Goal: Transaction & Acquisition: Book appointment/travel/reservation

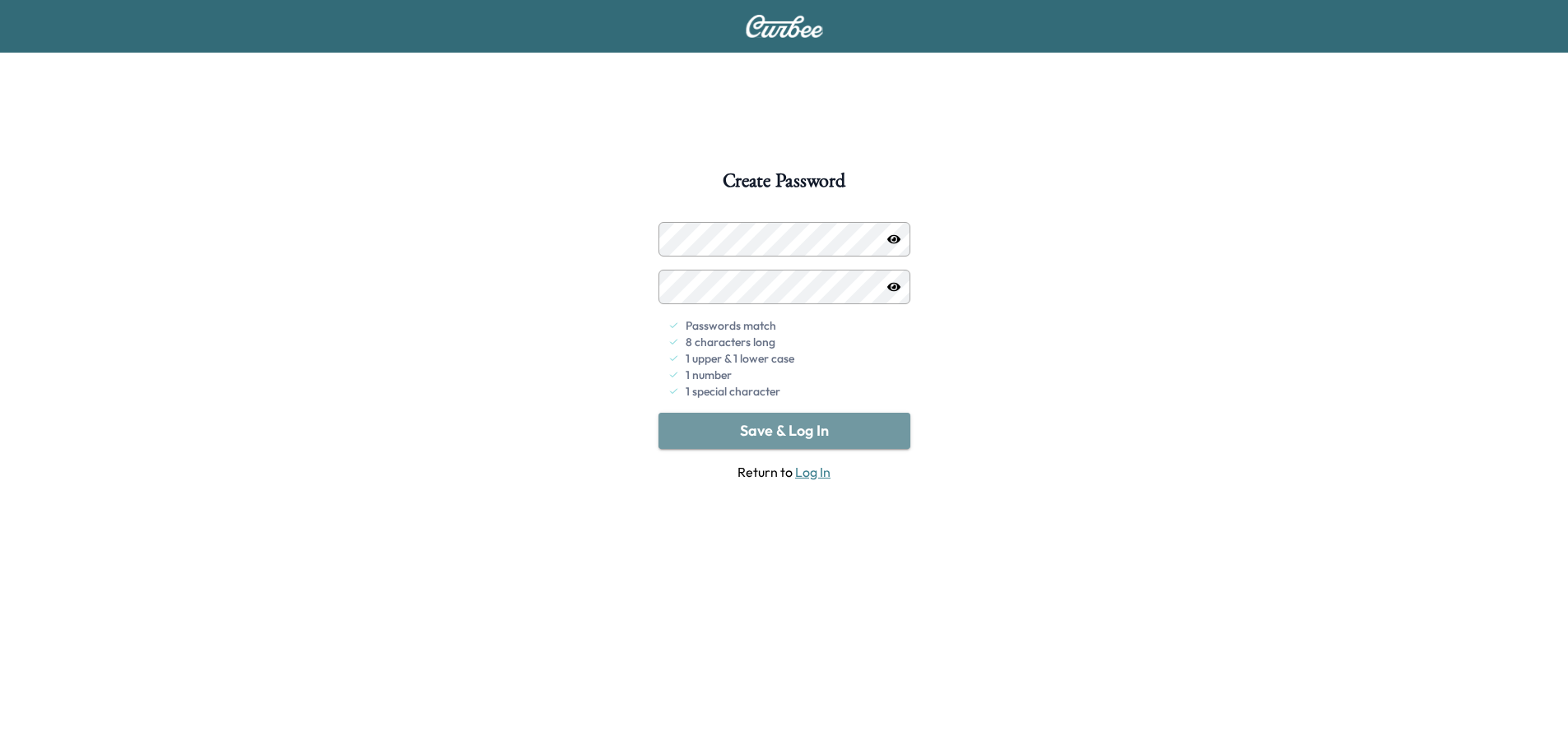
click at [819, 434] on button "Save & Log In" at bounding box center [784, 431] width 252 height 36
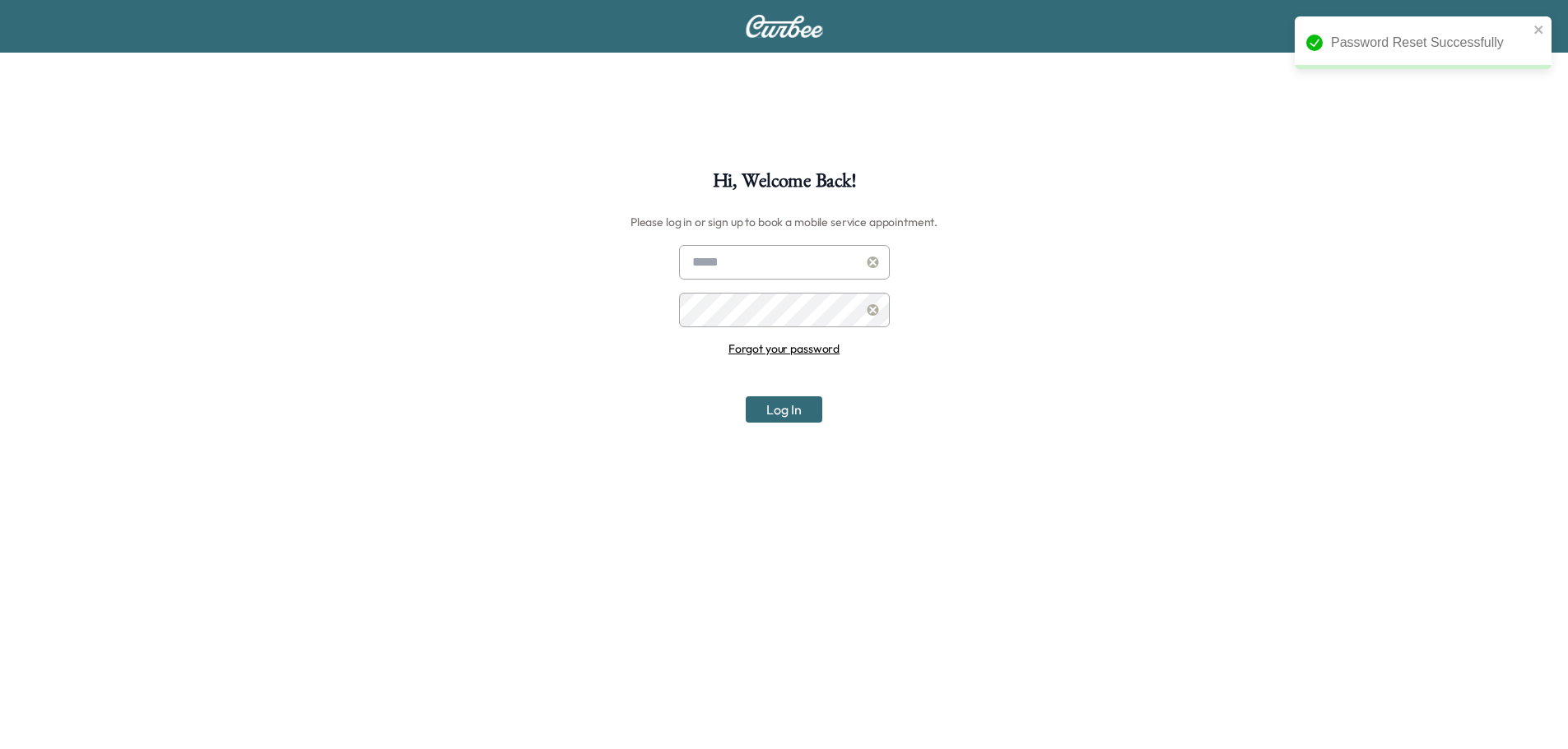
click at [781, 276] on input "text" at bounding box center [784, 262] width 211 height 34
type input "**********"
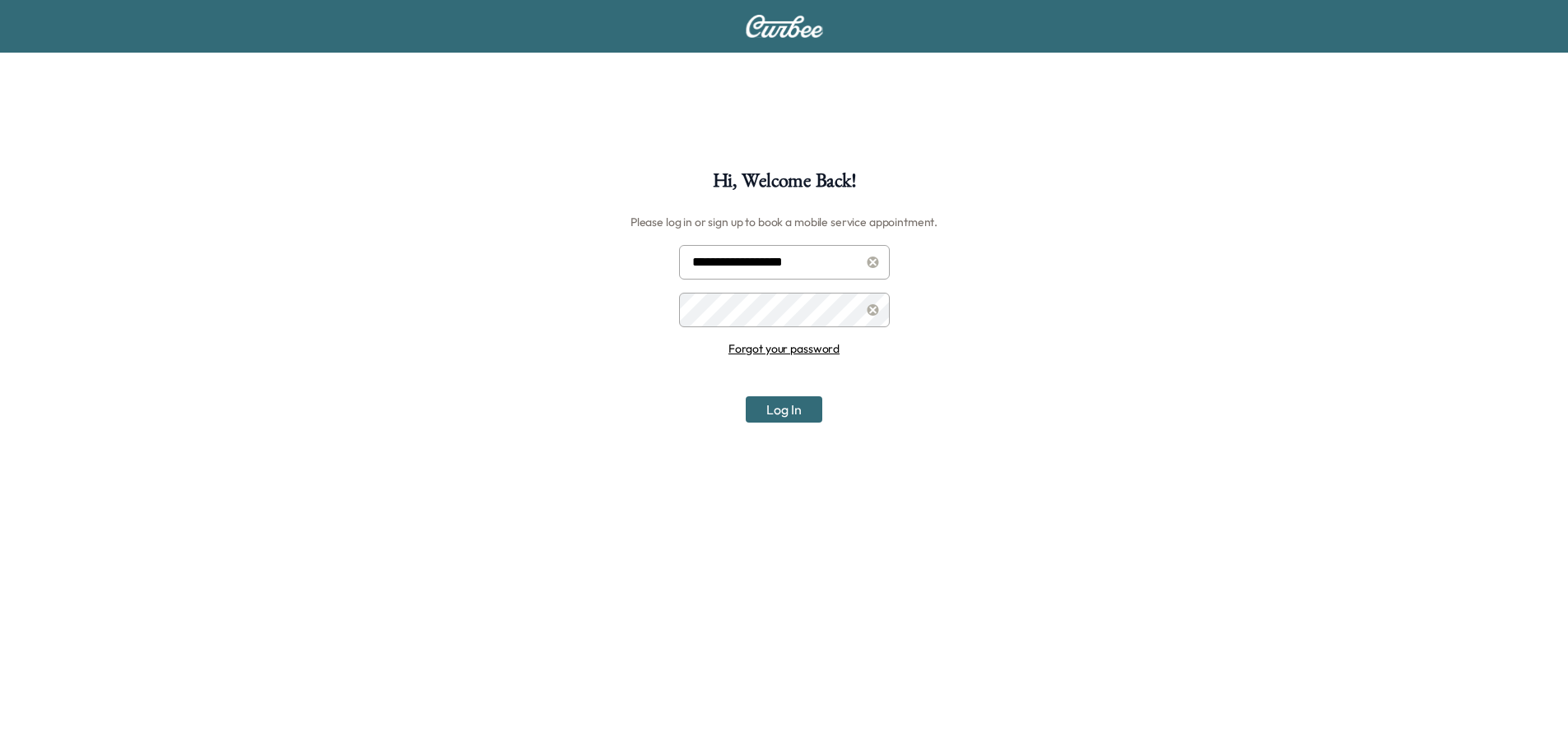
click at [768, 409] on button "Log In" at bounding box center [784, 409] width 77 height 26
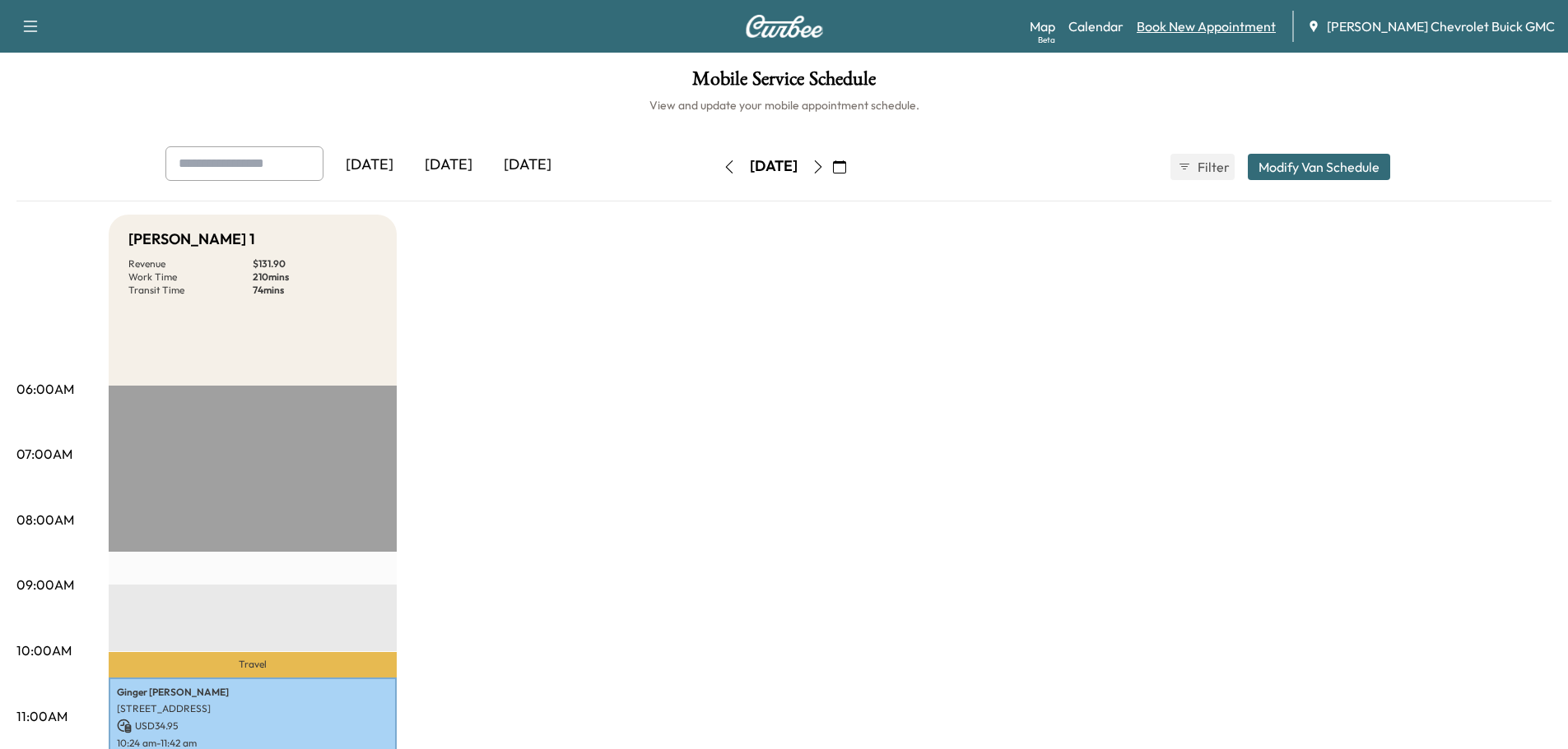
click at [1220, 30] on link "Book New Appointment" at bounding box center [1206, 26] width 139 height 20
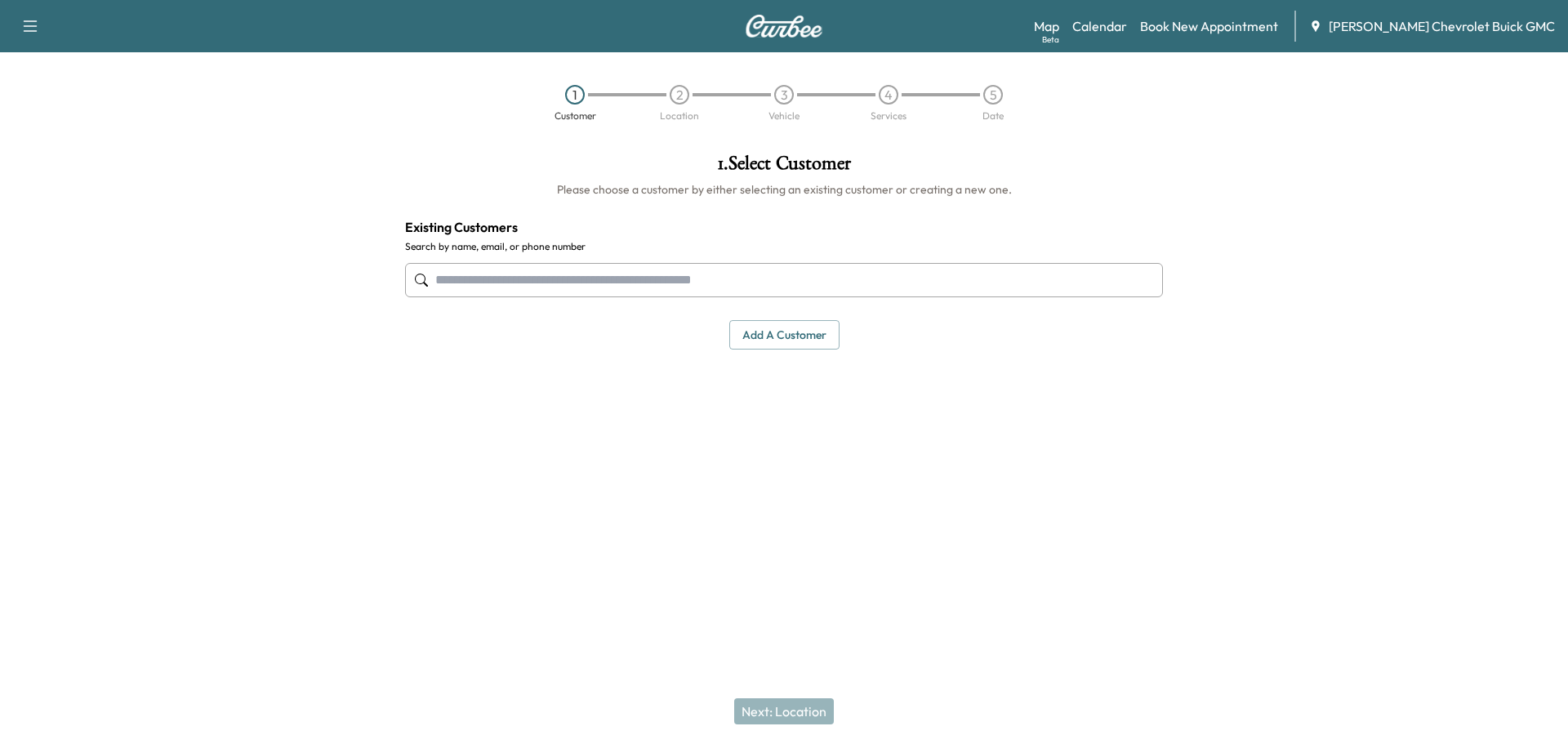
click at [776, 287] on input "text" at bounding box center [784, 280] width 758 height 34
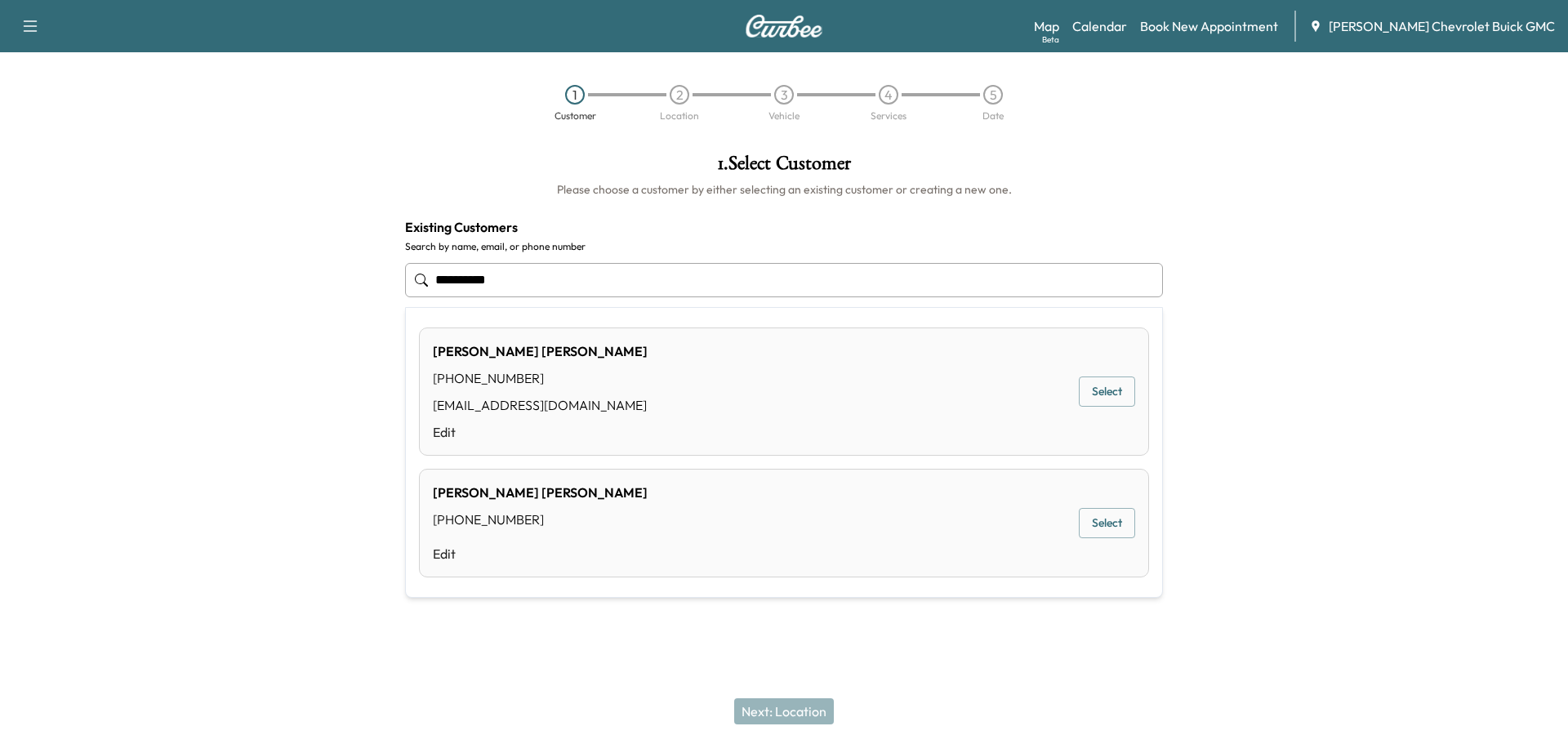
click at [847, 386] on div "[PERSON_NAME] [PHONE_NUMBER] [EMAIL_ADDRESS][DOMAIN_NAME] Edit Select" at bounding box center [784, 391] width 731 height 128
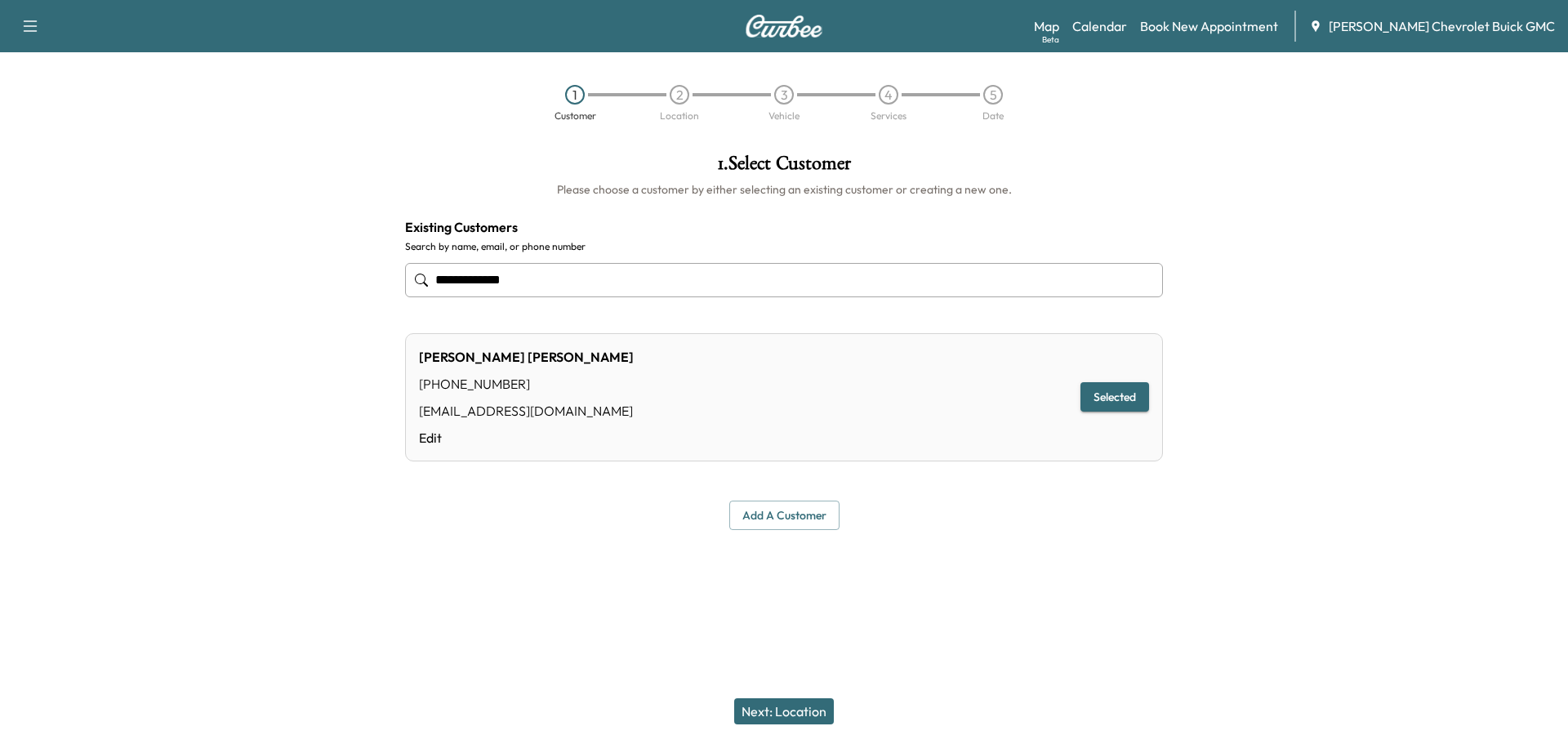
type input "**********"
click at [785, 719] on button "Next: Location" at bounding box center [784, 711] width 100 height 26
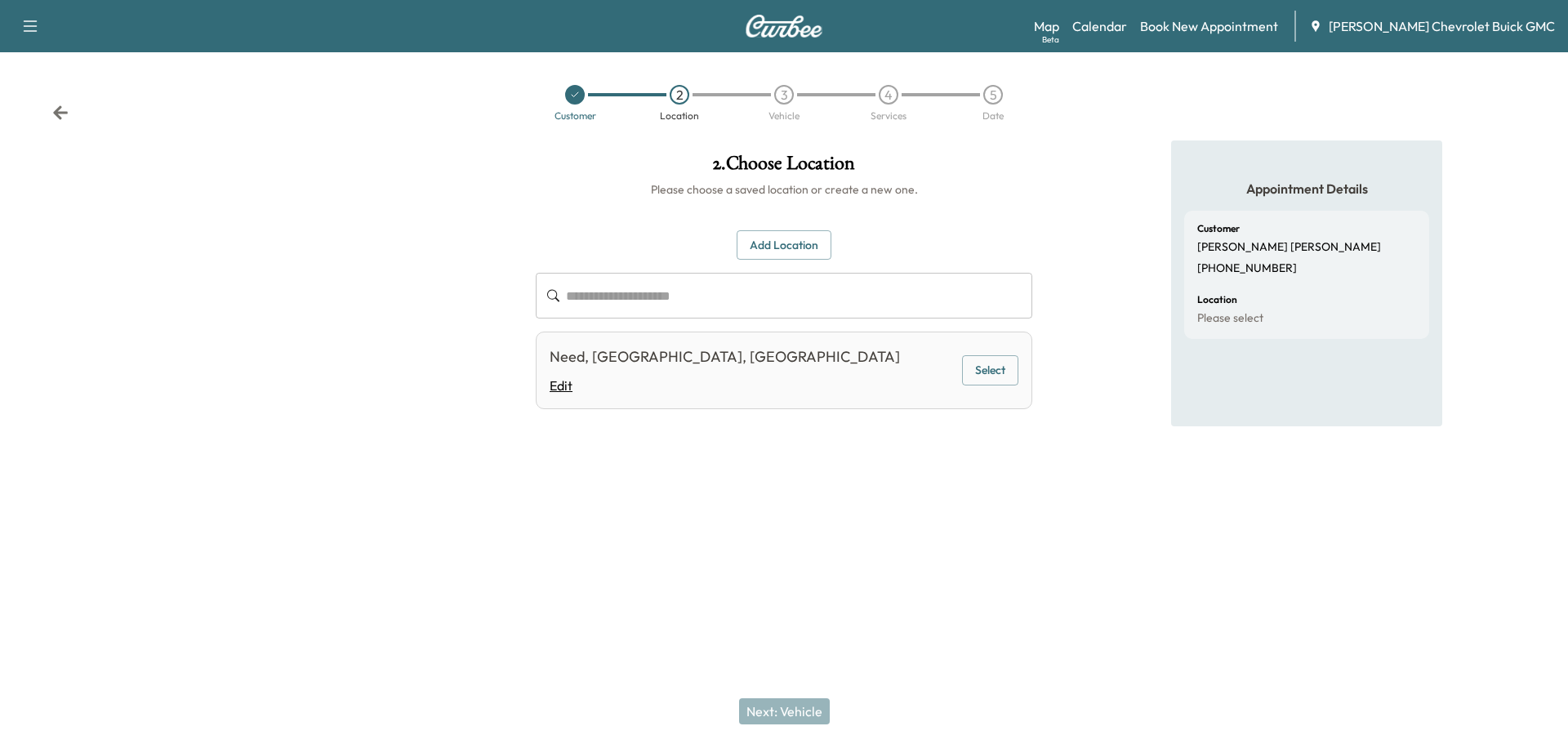
click at [689, 376] on link "Edit" at bounding box center [725, 385] width 350 height 20
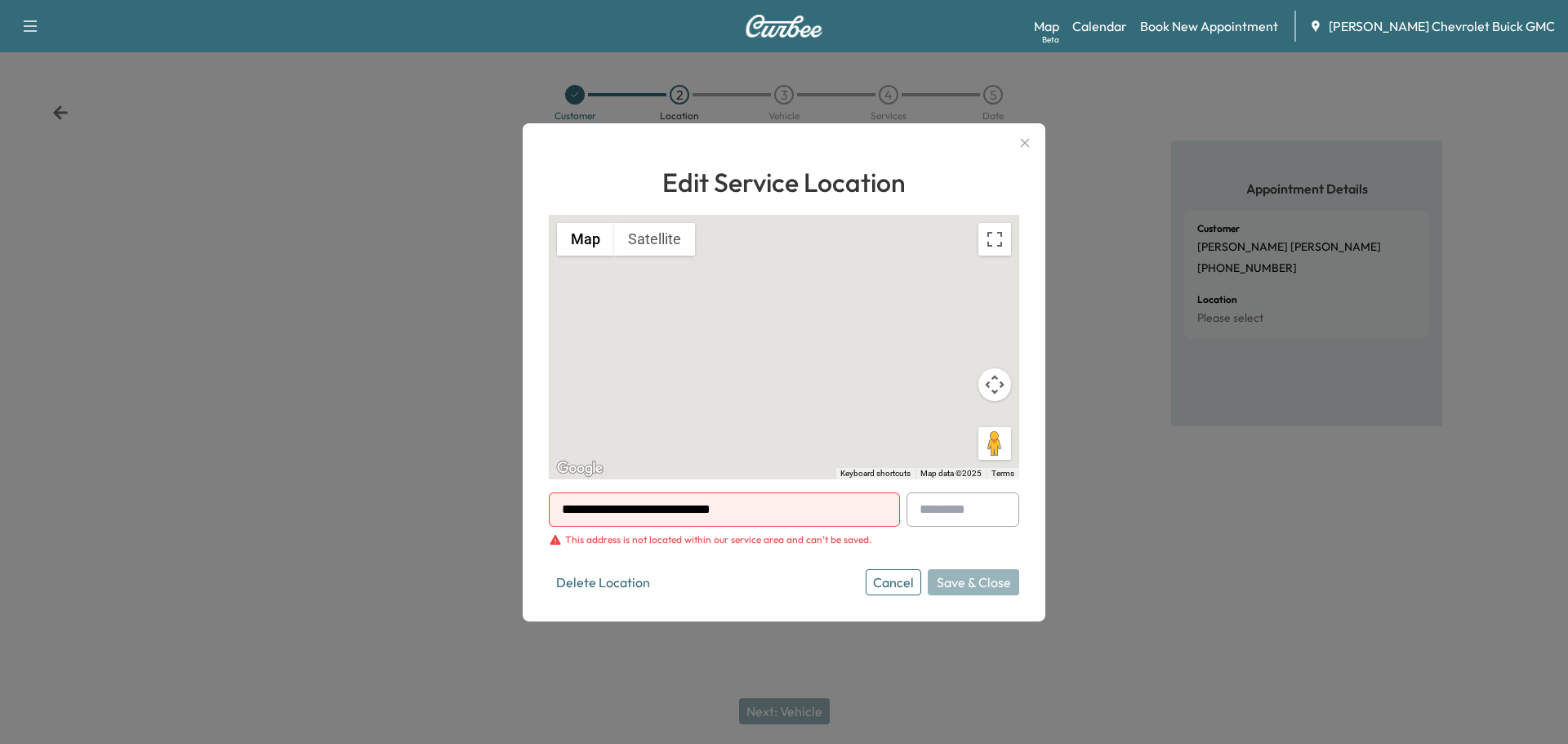
click at [1022, 147] on icon "button" at bounding box center [1025, 143] width 20 height 20
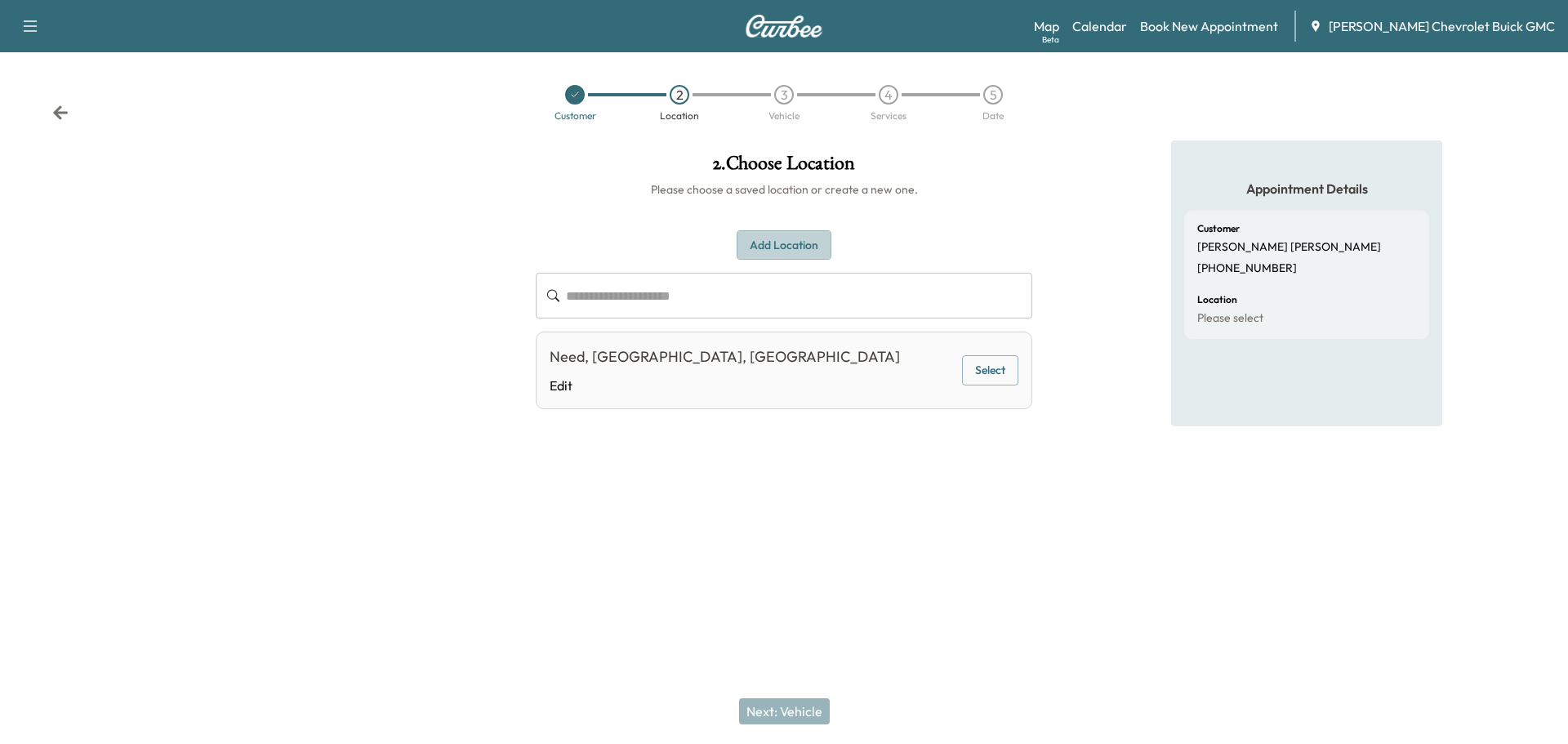
click at [794, 257] on button "Add Location" at bounding box center [784, 245] width 95 height 30
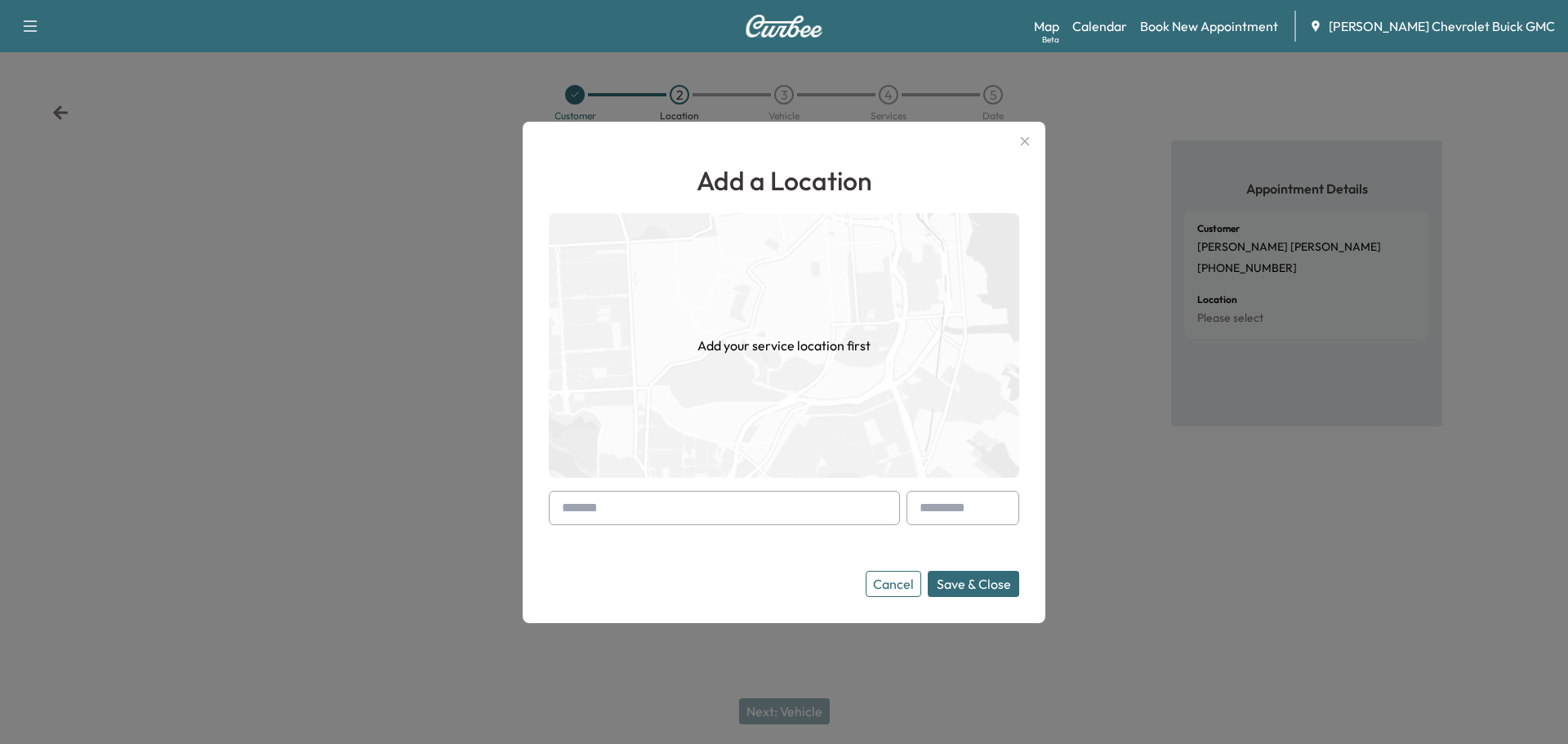
click at [633, 510] on input "text" at bounding box center [724, 508] width 351 height 34
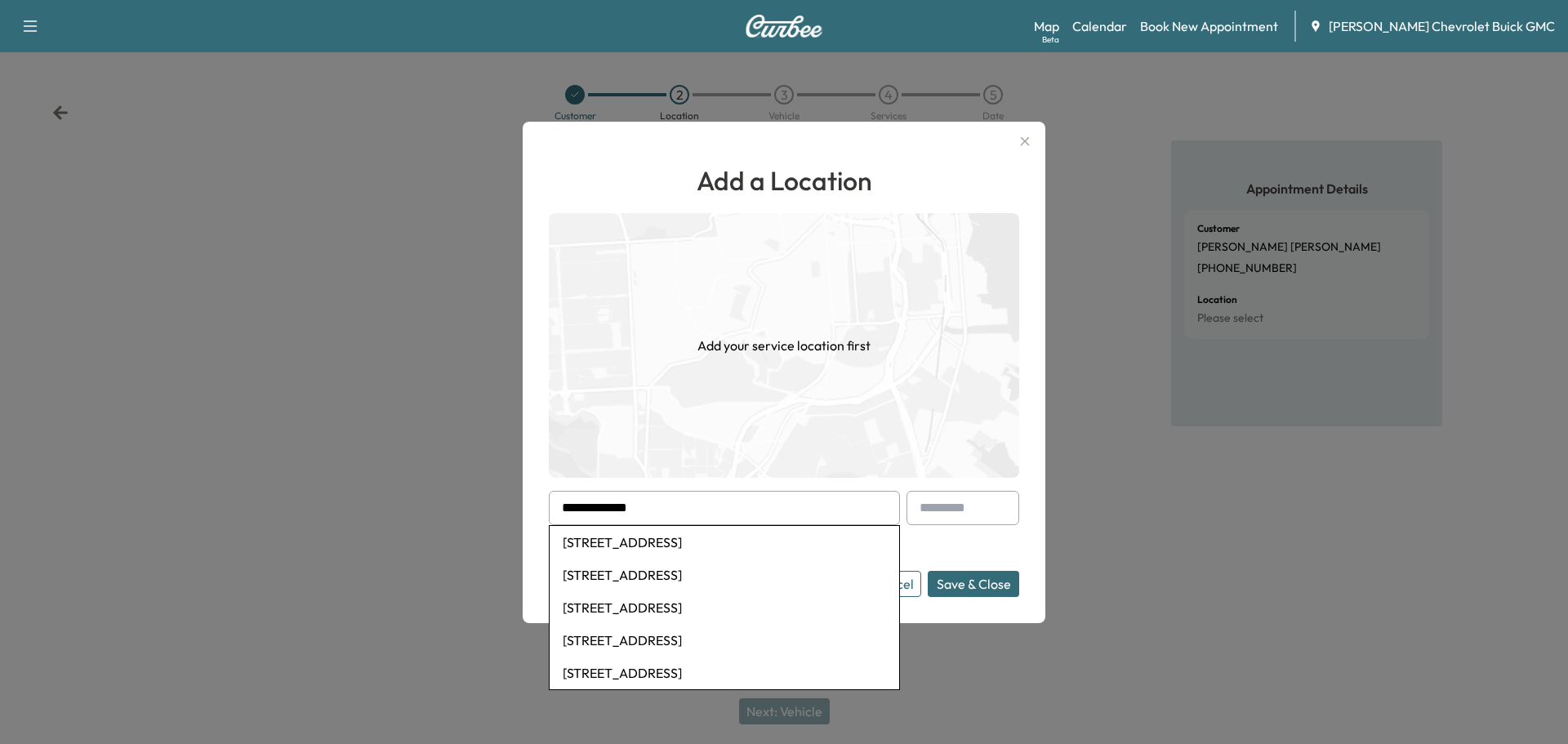
click at [928, 571] on button "Save & Close" at bounding box center [973, 583] width 91 height 26
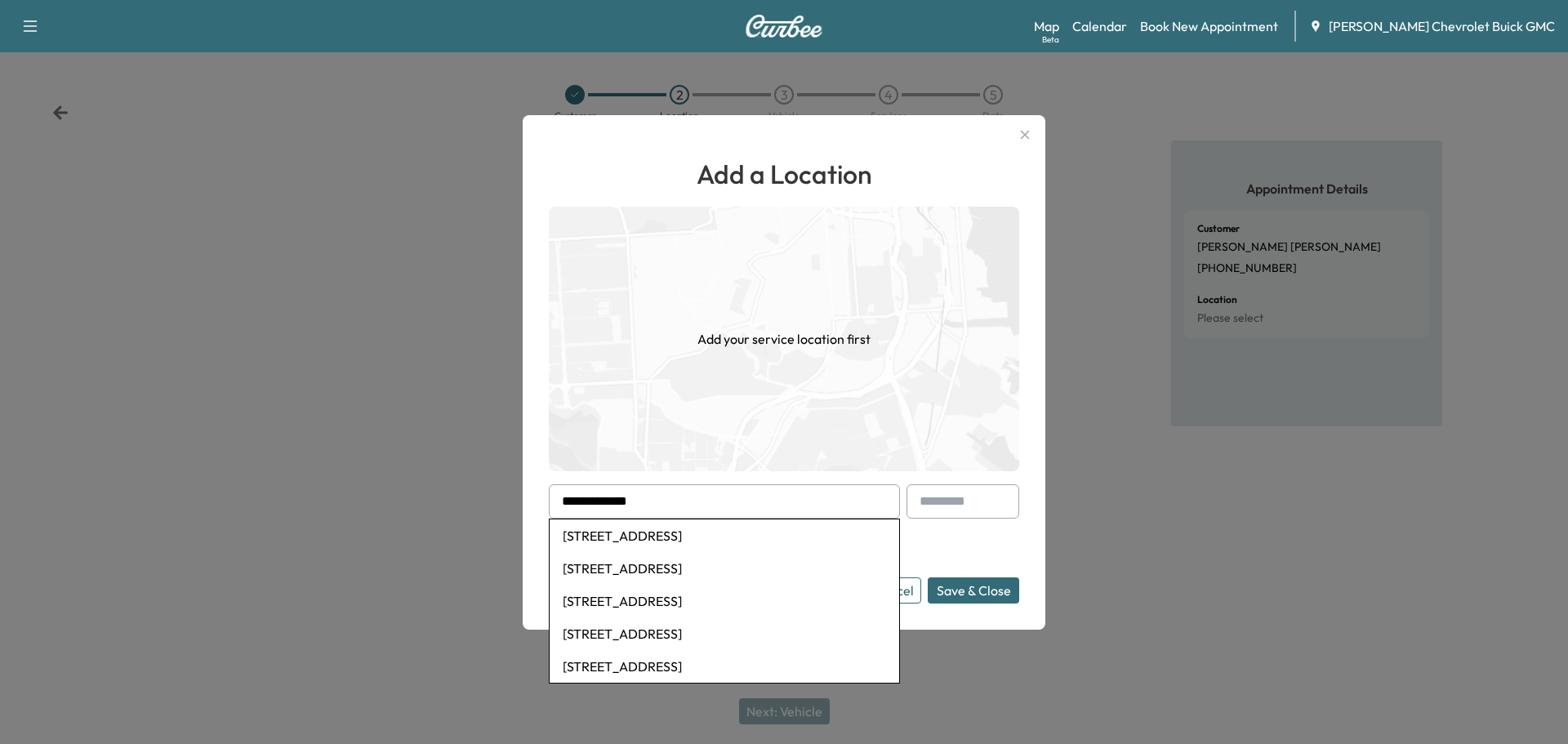
click at [706, 532] on li "[STREET_ADDRESS]" at bounding box center [724, 536] width 349 height 32
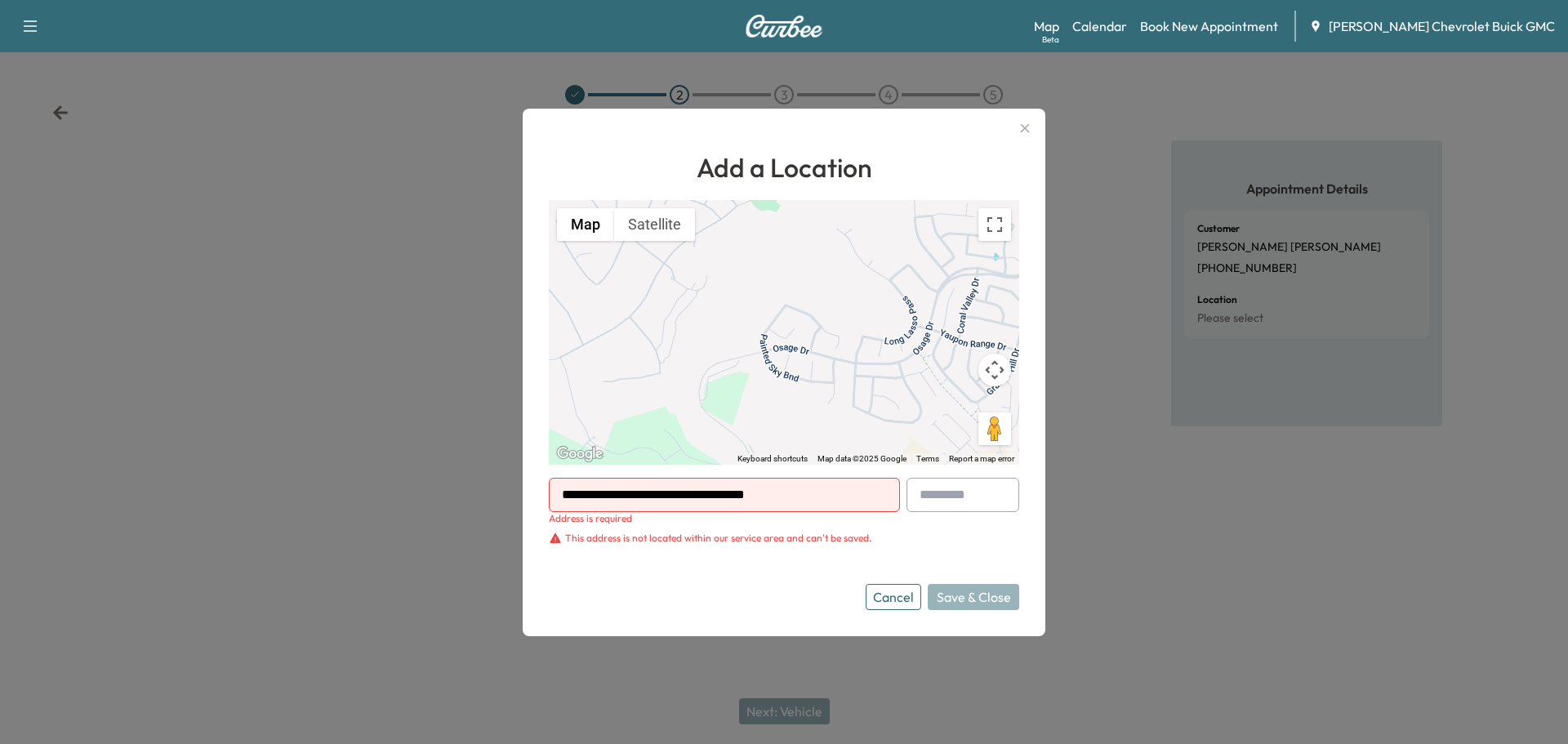
drag, startPoint x: 811, startPoint y: 498, endPoint x: 424, endPoint y: 397, distance: 400.0
click at [409, 393] on div "**********" at bounding box center [784, 372] width 1568 height 744
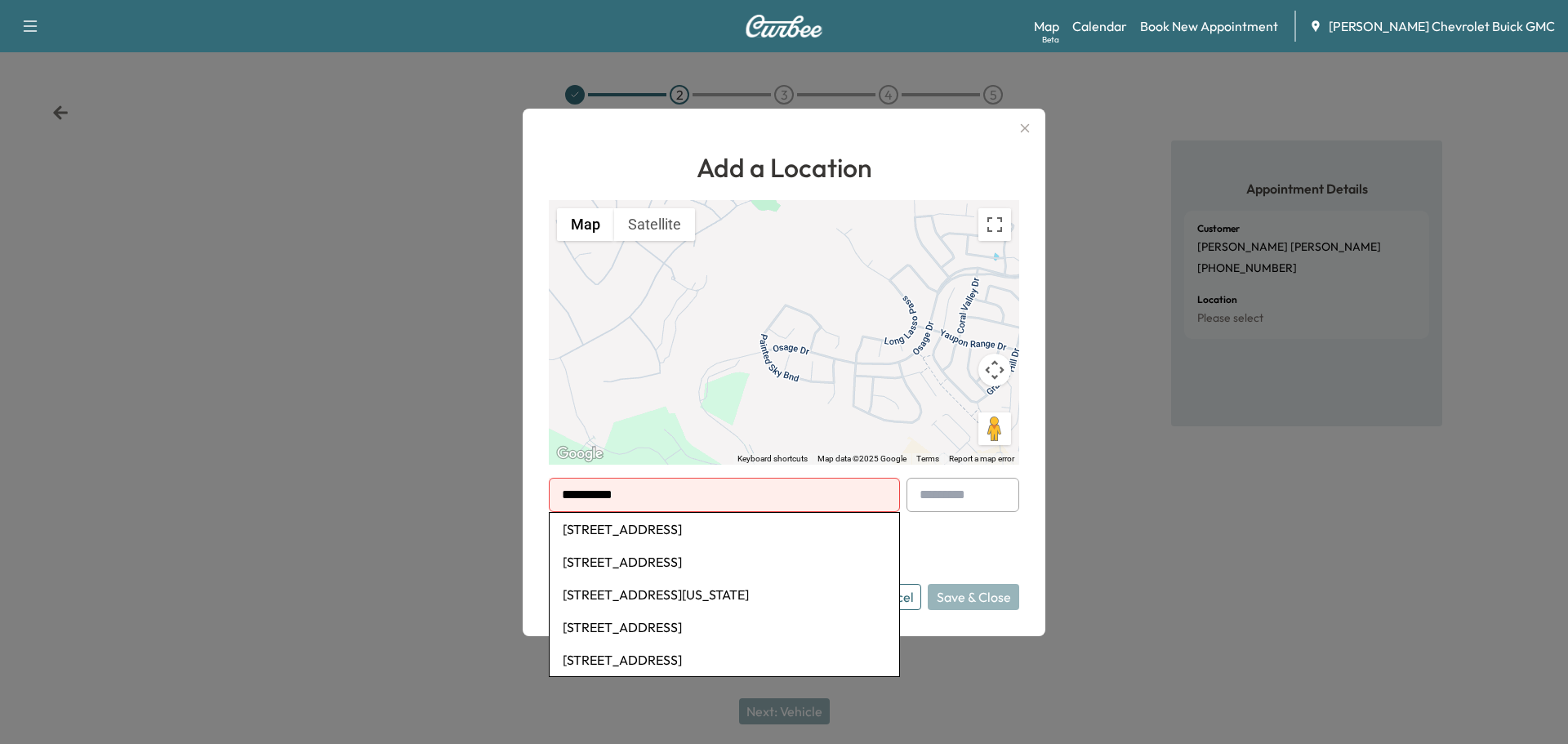
click at [715, 568] on li "[STREET_ADDRESS]" at bounding box center [724, 561] width 349 height 32
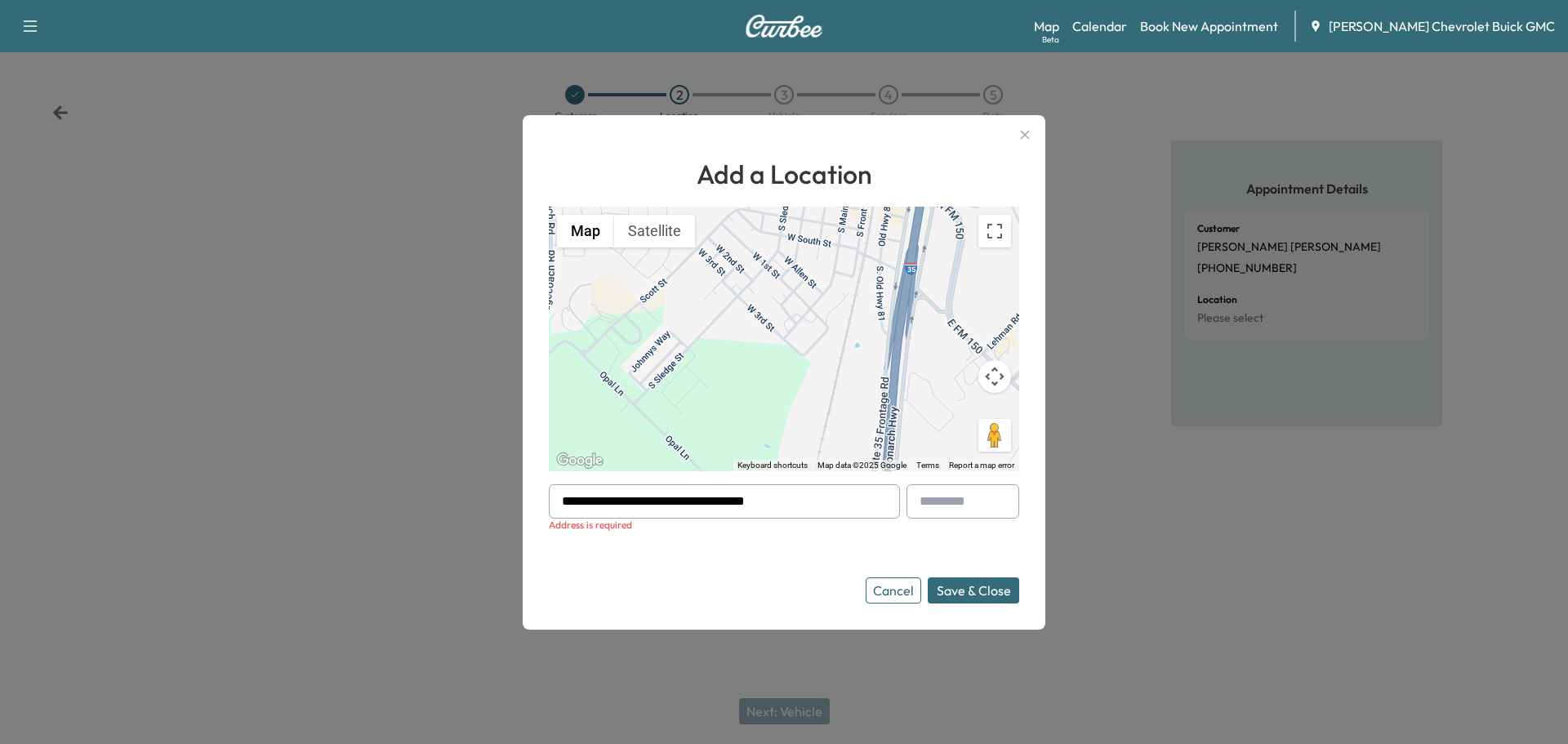
click at [580, 494] on input "**********" at bounding box center [724, 501] width 351 height 34
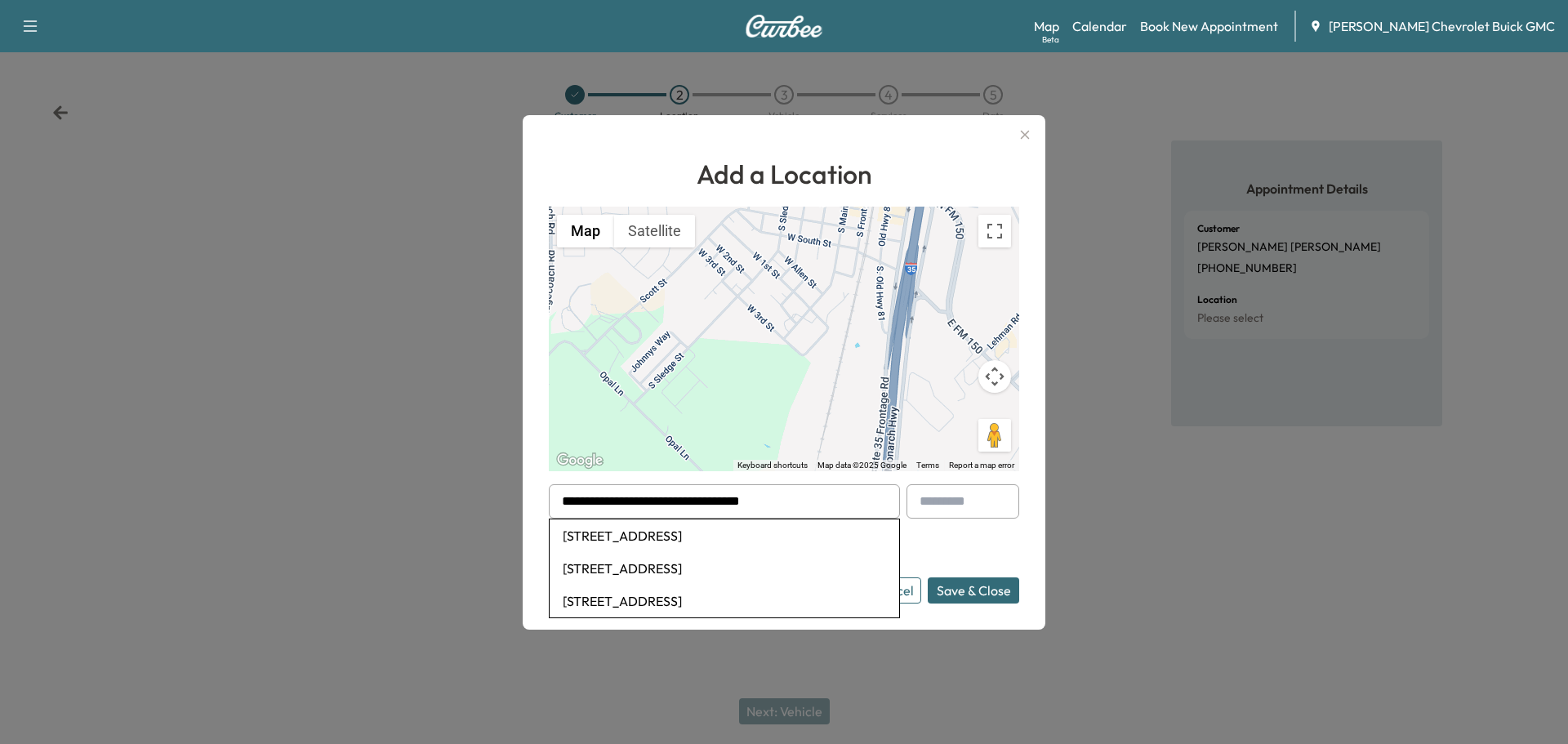
type input "**********"
click at [654, 533] on li "[STREET_ADDRESS]" at bounding box center [724, 536] width 349 height 32
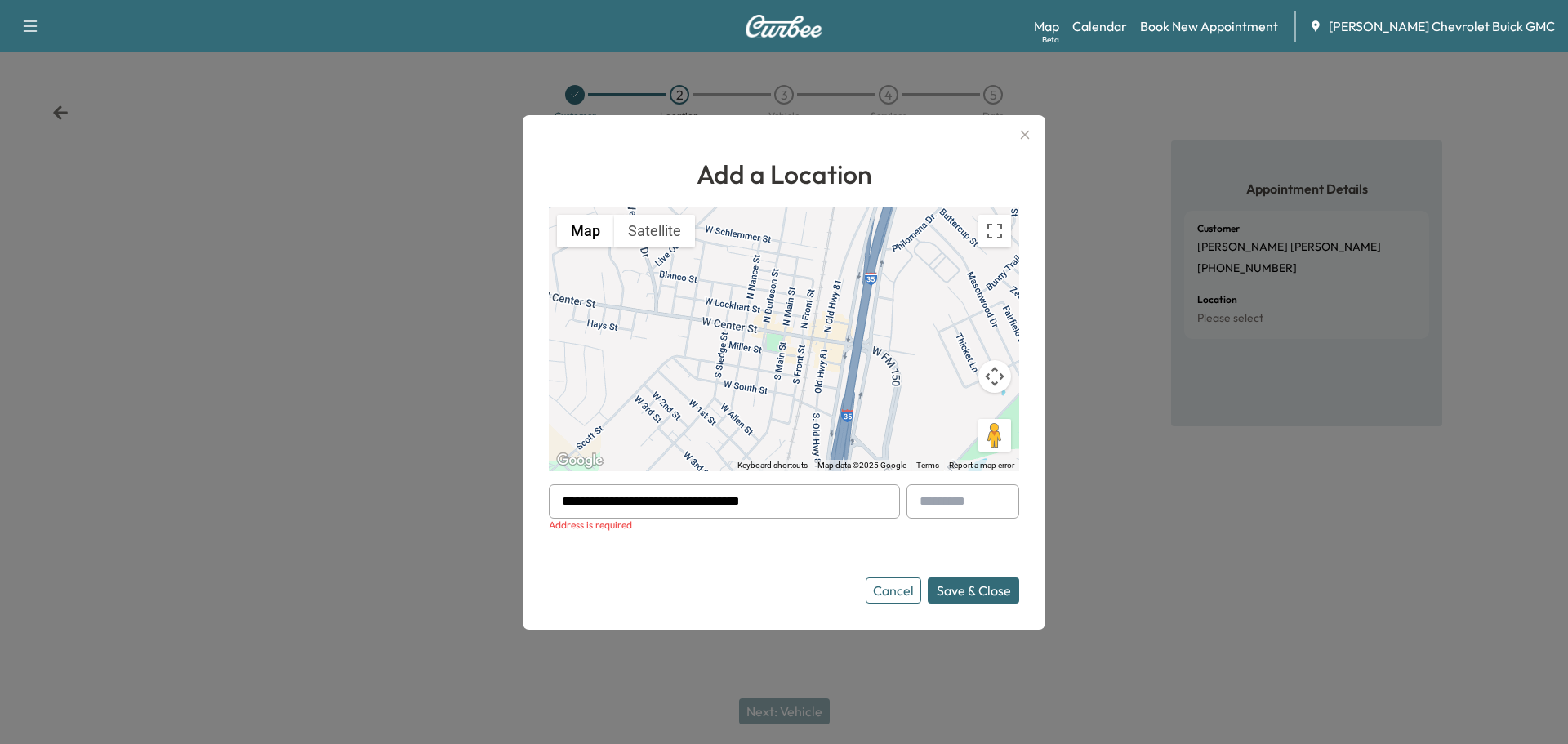
click at [1000, 586] on button "Save & Close" at bounding box center [973, 590] width 91 height 26
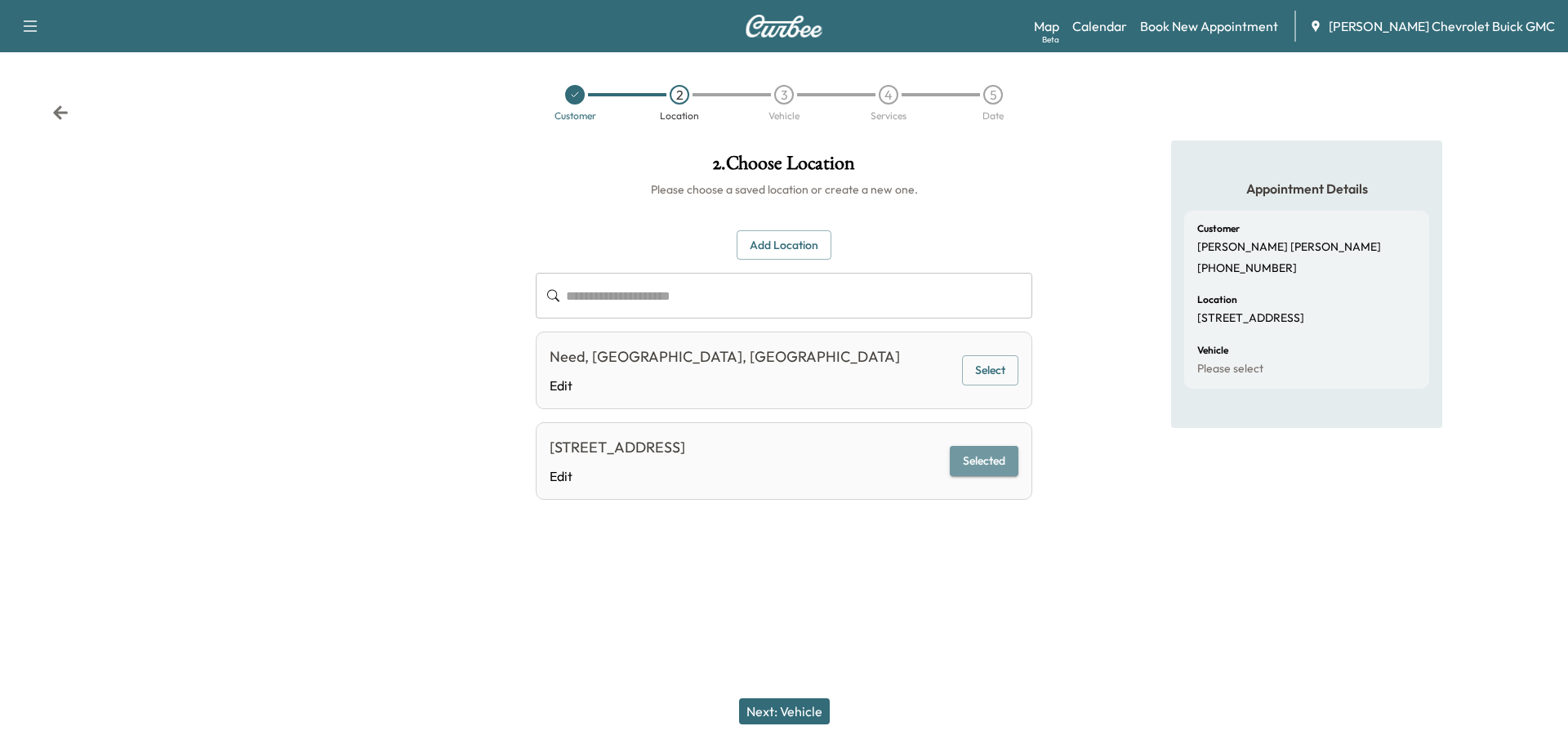
click at [1008, 465] on button "Selected" at bounding box center [984, 461] width 69 height 30
click at [815, 713] on button "Next: Vehicle" at bounding box center [784, 711] width 90 height 26
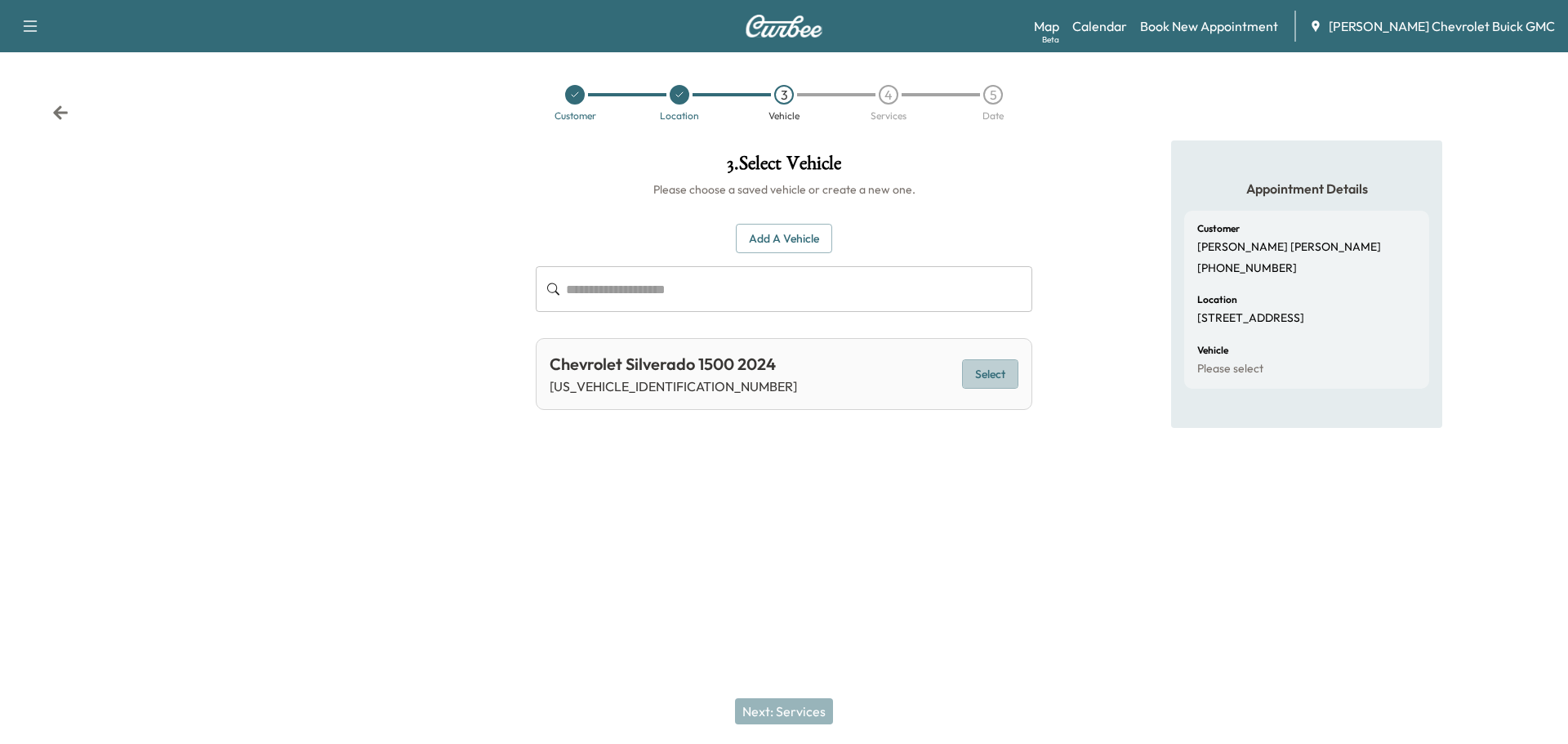
click at [979, 364] on button "Select" at bounding box center [990, 375] width 56 height 30
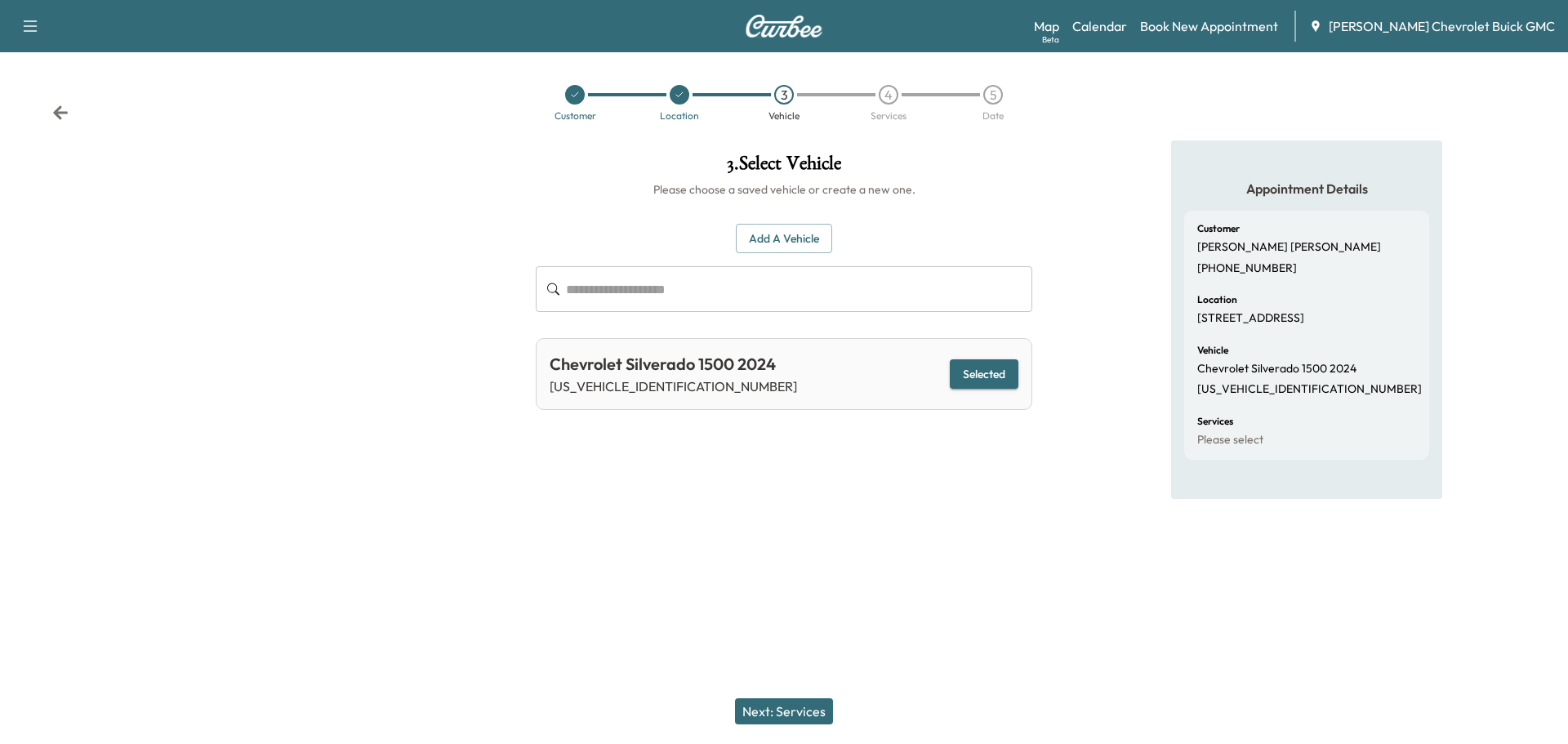
click at [794, 711] on button "Next: Services" at bounding box center [784, 711] width 98 height 26
